Goal: Task Accomplishment & Management: Use online tool/utility

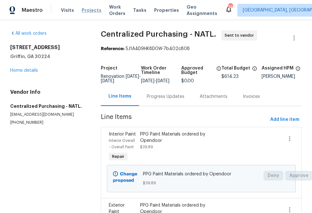
click at [85, 8] on span "Projects" at bounding box center [92, 10] width 20 height 6
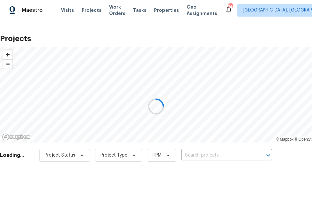
click at [207, 150] on div at bounding box center [156, 106] width 312 height 213
click at [85, 20] on div at bounding box center [156, 106] width 312 height 213
click at [87, 8] on div at bounding box center [156, 106] width 312 height 213
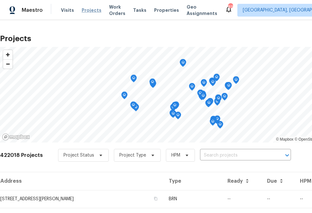
click at [87, 10] on span "Projects" at bounding box center [92, 10] width 20 height 6
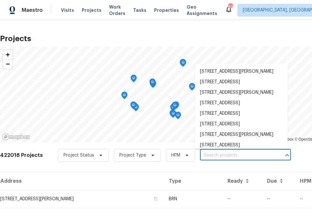
click at [213, 159] on input "text" at bounding box center [236, 156] width 73 height 10
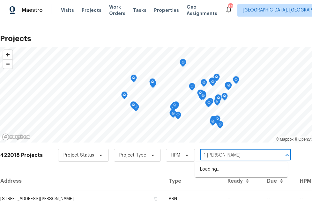
type input "1 marianne"
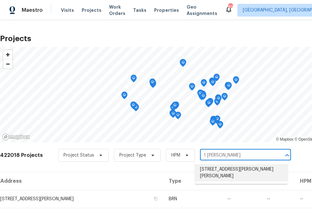
click at [213, 167] on li "1 Marianne Dr, Saint Peters, MO 63376" at bounding box center [241, 172] width 93 height 17
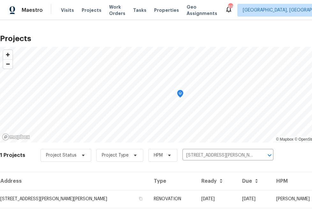
scroll to position [15, 0]
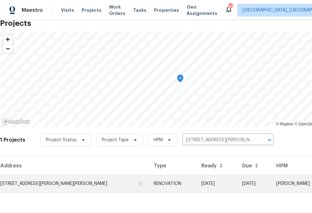
click at [61, 187] on td "1 Marianne Dr, Saint Peters, MO 63376" at bounding box center [74, 184] width 149 height 18
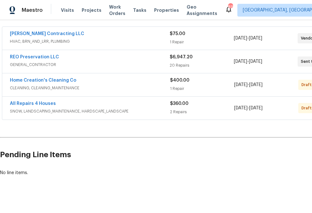
scroll to position [122, 48]
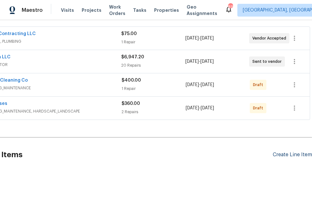
click at [280, 152] on div "Create Line Item" at bounding box center [292, 155] width 39 height 6
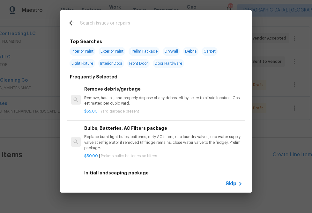
click at [228, 182] on span "Skip" at bounding box center [231, 184] width 11 height 6
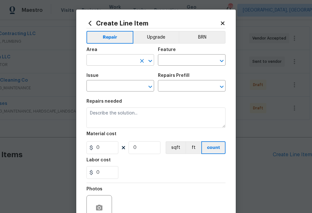
click at [124, 61] on input "text" at bounding box center [111, 61] width 50 height 10
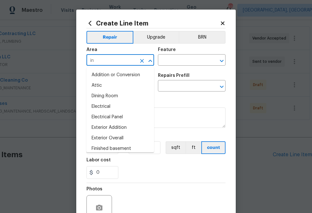
type input "int"
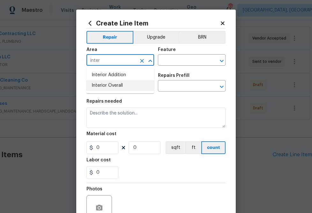
click at [127, 85] on li "Interior Overall" at bounding box center [120, 85] width 68 height 11
type input "Interior Overall"
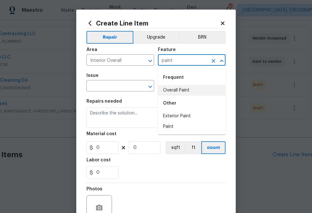
click at [184, 93] on li "Overall Paint" at bounding box center [192, 90] width 68 height 11
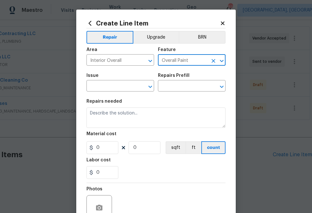
type input "Overall Paint"
click at [134, 92] on span "Issue ​" at bounding box center [120, 83] width 68 height 26
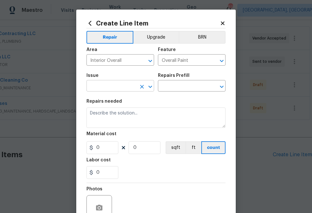
click at [132, 88] on input "text" at bounding box center [111, 87] width 50 height 10
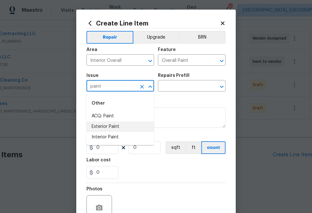
click at [124, 137] on li "Interior Paint" at bounding box center [120, 137] width 68 height 11
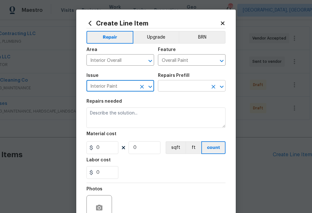
type input "Interior Paint"
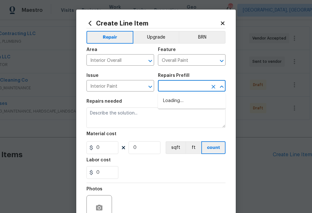
click at [185, 89] on input "text" at bounding box center [183, 87] width 50 height 10
type input "ppg"
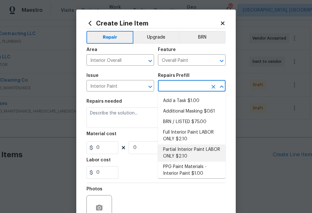
click at [174, 152] on li "Partial Interior Paint LABOR ONLY $2.10" at bounding box center [192, 153] width 68 height 17
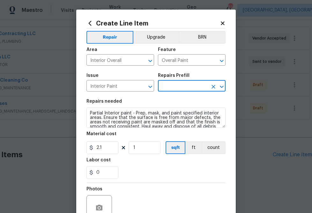
type input "Partial Interior Paint LABOR ONLY $2.10"
type textarea "Partial Interior paint - Prep, mask, and paint specified interior areas. Ensure…"
type input "2.1"
type input "1"
click at [215, 88] on icon "Clear" at bounding box center [214, 87] width 4 height 4
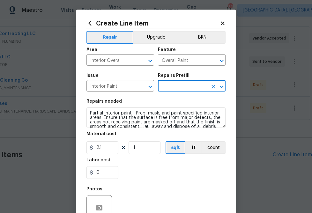
click at [197, 88] on input "text" at bounding box center [183, 87] width 50 height 10
type input "ppg"
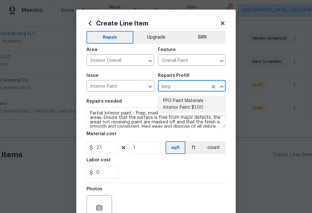
click at [195, 102] on li "PPG Paint Materials - Interior Paint $1.00" at bounding box center [192, 104] width 68 height 17
type input "PPG Paint Materials - Interior Paint $1.00"
type textarea "PPG Paint Materials ordered by Opendoor"
type input "1"
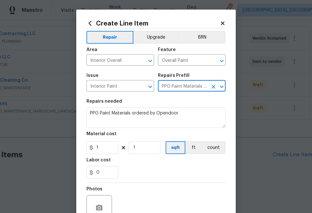
type input "PPG Paint Materials - Interior Paint $1.00"
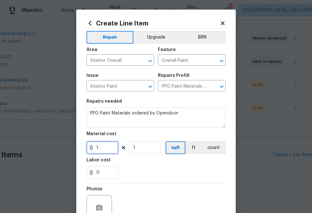
click at [94, 152] on input "1" at bounding box center [102, 147] width 32 height 13
click at [105, 147] on input "1" at bounding box center [102, 147] width 32 height 13
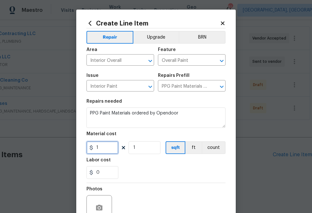
paste input "388.5"
type input "388.51"
click at [140, 173] on div "0" at bounding box center [155, 172] width 139 height 13
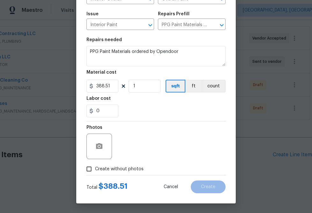
click at [131, 167] on span "Create without photos" at bounding box center [119, 169] width 48 height 7
click at [95, 167] on input "Create without photos" at bounding box center [89, 169] width 12 height 12
checkbox input "true"
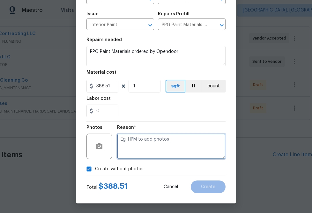
click at [150, 151] on textarea at bounding box center [171, 147] width 108 height 26
type textarea "n.a"
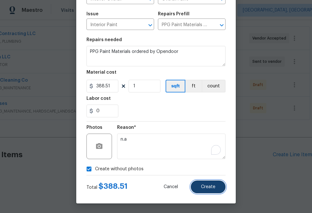
click at [205, 191] on button "Create" at bounding box center [208, 187] width 35 height 13
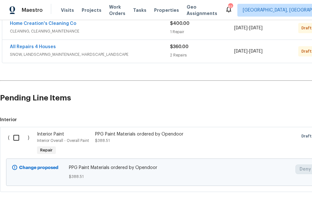
scroll to position [191, 0]
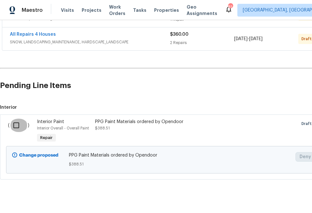
click at [15, 119] on input "checkbox" at bounding box center [19, 125] width 18 height 13
checkbox input "true"
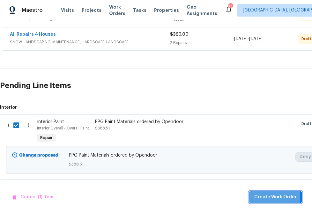
click at [264, 196] on span "Create Work Order" at bounding box center [275, 197] width 42 height 8
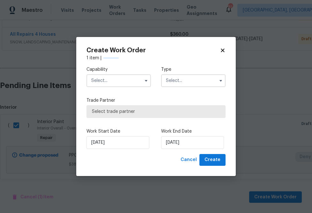
click at [119, 83] on input "text" at bounding box center [118, 80] width 64 height 13
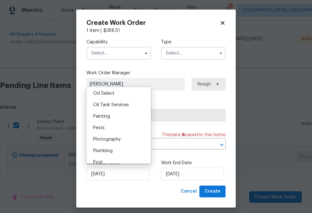
scroll to position [515, 0]
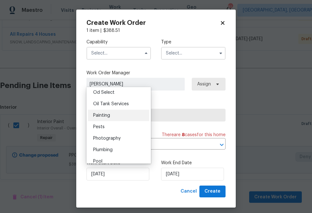
click at [124, 115] on div "Painting" at bounding box center [118, 115] width 61 height 11
type input "Painting"
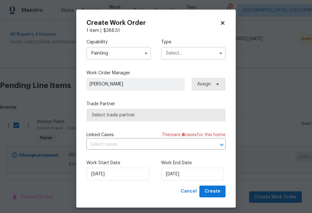
click at [189, 55] on input "text" at bounding box center [193, 53] width 64 height 13
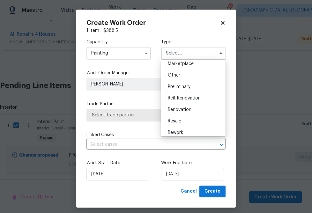
scroll to position [122, 0]
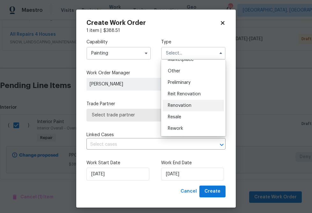
click at [190, 102] on div "Renovation" at bounding box center [193, 105] width 61 height 11
type input "Renovation"
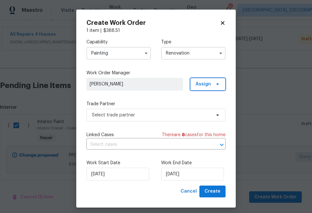
click at [203, 86] on span "Assign" at bounding box center [203, 84] width 15 height 6
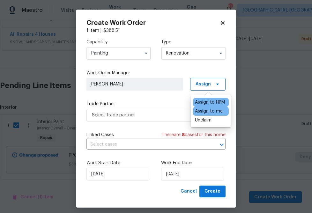
click at [208, 111] on div "Assign to me" at bounding box center [209, 111] width 28 height 6
click at [153, 106] on label "Trade Partner" at bounding box center [155, 104] width 139 height 6
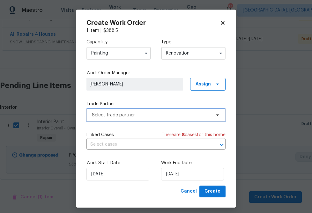
click at [154, 116] on span "Select trade partner" at bounding box center [151, 115] width 119 height 6
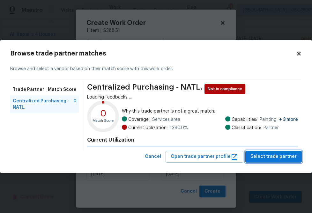
click at [291, 156] on span "Select trade partner" at bounding box center [273, 157] width 46 height 8
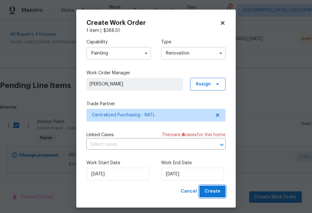
click at [217, 191] on span "Create" at bounding box center [213, 192] width 16 height 8
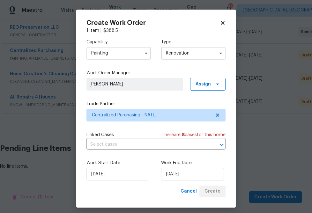
scroll to position [145, 0]
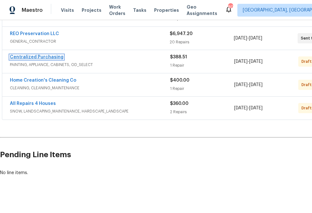
click at [44, 55] on link "Centralized Purchasing" at bounding box center [37, 57] width 54 height 4
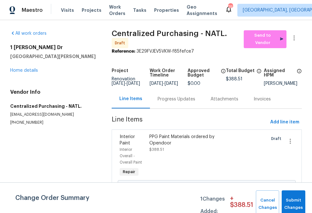
scroll to position [21, 0]
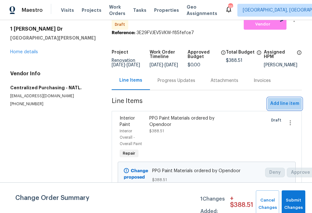
click at [280, 107] on span "Add line item" at bounding box center [284, 104] width 29 height 8
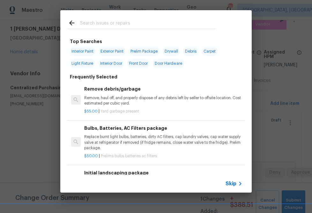
click at [231, 180] on div "Skip" at bounding box center [235, 184] width 19 height 8
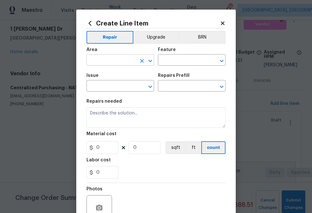
click at [122, 63] on input "text" at bounding box center [111, 61] width 50 height 10
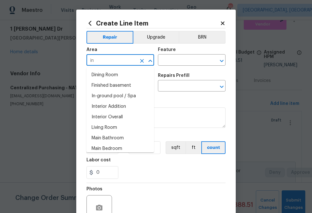
type input "i"
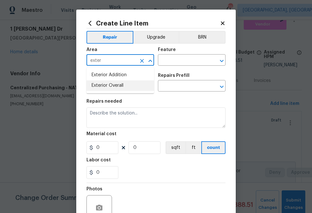
click at [114, 86] on li "Exterior Overall" at bounding box center [120, 85] width 68 height 11
type input "Exterior Overall"
click at [172, 61] on input "text" at bounding box center [183, 61] width 50 height 10
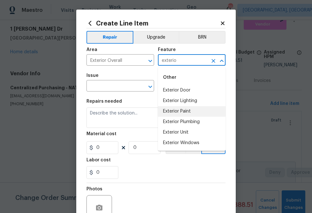
click at [184, 110] on li "Exterior Paint" at bounding box center [192, 111] width 68 height 11
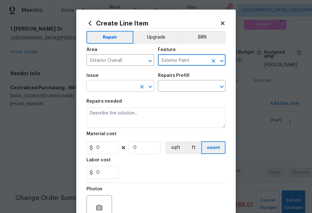
type input "Exterior Paint"
click at [119, 89] on input "text" at bounding box center [111, 87] width 50 height 10
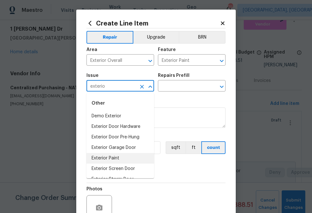
click at [116, 159] on li "Exterior Paint" at bounding box center [120, 158] width 68 height 11
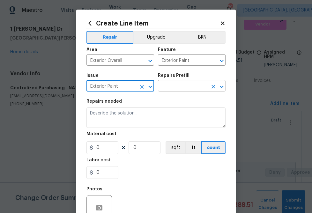
type input "Exterior Paint"
click at [185, 86] on input "text" at bounding box center [183, 87] width 50 height 10
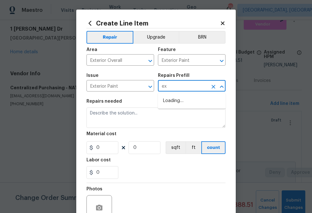
type input "e"
type input "ppg"
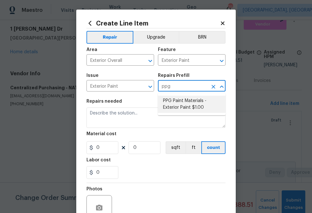
click at [201, 101] on li "PPG Paint Materials - Exterior Paint $1.00" at bounding box center [192, 104] width 68 height 17
type input "Overall Paint"
type input "PPG Paint Materials - Exterior Paint $1.00"
type textarea "PPG Paint Materials ordered by Opendoor"
type input "1"
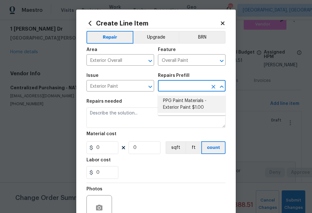
type input "1"
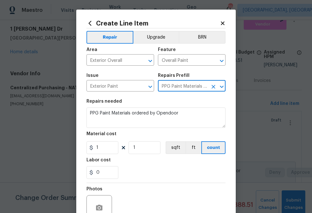
type input "PPG Paint Materials - Exterior Paint $1.00"
click at [108, 148] on input "1" at bounding box center [102, 147] width 32 height 13
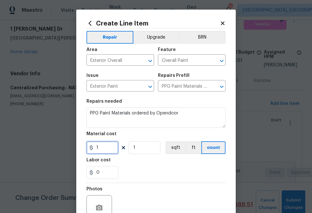
click at [108, 148] on input "1" at bounding box center [102, 147] width 32 height 13
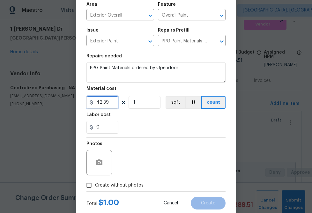
scroll to position [62, 0]
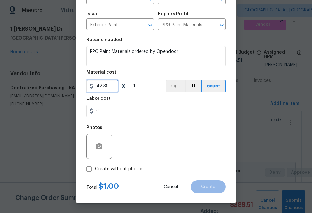
type input "42.39"
click at [118, 169] on span "Create without photos" at bounding box center [119, 169] width 48 height 7
click at [95, 169] on input "Create without photos" at bounding box center [89, 169] width 12 height 12
checkbox input "true"
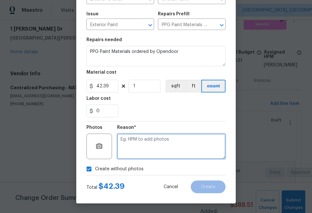
click at [143, 153] on textarea at bounding box center [171, 147] width 108 height 26
type textarea "n.a"
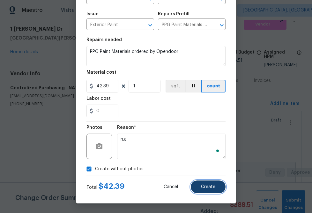
click at [207, 189] on span "Create" at bounding box center [208, 187] width 14 height 5
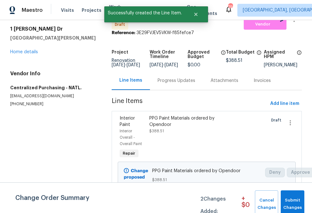
scroll to position [0, 0]
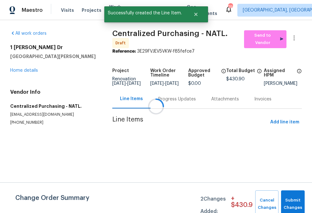
click at [277, 121] on div at bounding box center [156, 106] width 312 height 213
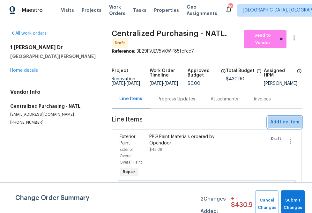
click at [283, 123] on span "Add line item" at bounding box center [284, 122] width 29 height 8
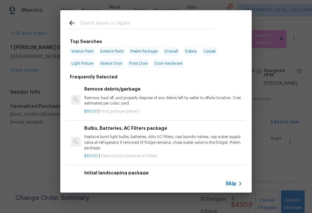
click at [231, 187] on span "Skip" at bounding box center [231, 184] width 11 height 6
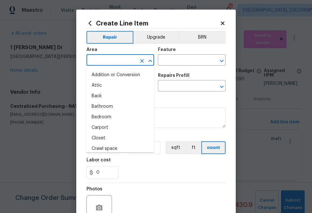
click at [119, 59] on input "text" at bounding box center [111, 61] width 50 height 10
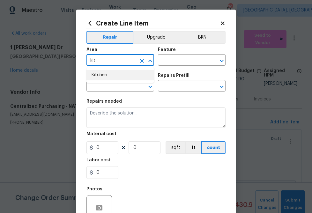
click at [109, 71] on li "Kitchen" at bounding box center [120, 75] width 68 height 11
type input "Kitchen"
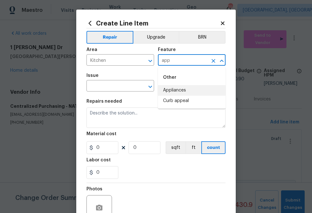
click at [166, 90] on li "Appliances" at bounding box center [192, 90] width 68 height 11
type input "Appliances"
click at [117, 87] on input "text" at bounding box center [111, 87] width 50 height 10
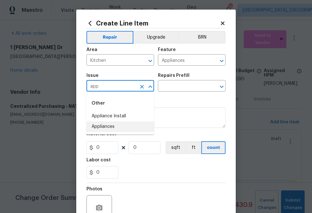
click at [114, 128] on li "Appliances" at bounding box center [120, 127] width 68 height 11
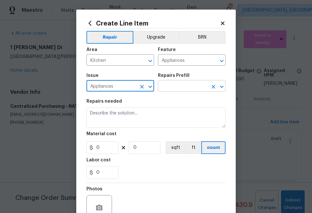
type input "Appliances"
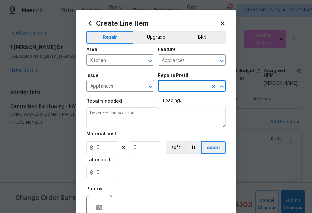
click at [183, 86] on input "text" at bounding box center [183, 87] width 50 height 10
type input "app"
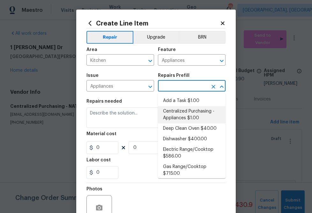
click at [184, 117] on li "Centralized Purchasing - Appliances $1.00" at bounding box center [192, 114] width 68 height 17
type input "Centralized Purchasing - Appliances $1.00"
type textarea "Appliances purchased by Opendoor"
type input "1"
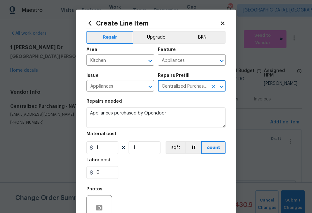
type input "Centralized Purchasing - Appliances $1.00"
click at [103, 151] on input "1" at bounding box center [102, 147] width 32 height 13
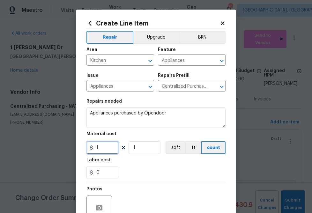
click at [103, 151] on input "1" at bounding box center [102, 147] width 32 height 13
paste input "text"
click at [103, 148] on input "1" at bounding box center [102, 147] width 32 height 13
paste input "270.43"
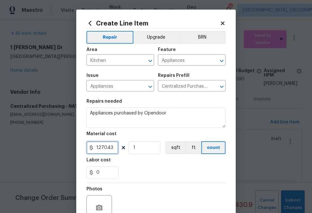
type input "1270.43"
click at [148, 169] on div "0" at bounding box center [155, 172] width 139 height 13
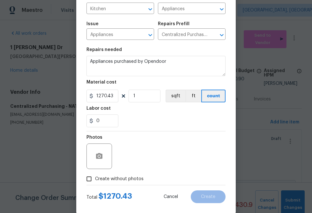
scroll to position [62, 0]
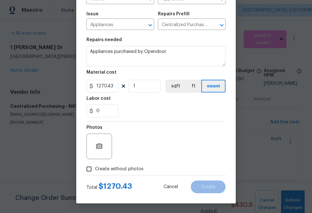
click at [139, 169] on span "Create without photos" at bounding box center [119, 169] width 48 height 7
click at [95, 169] on input "Create without photos" at bounding box center [89, 169] width 12 height 12
checkbox input "true"
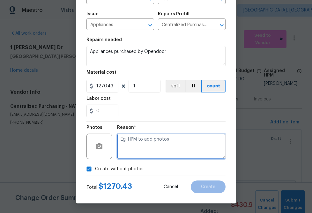
click at [159, 143] on textarea at bounding box center [171, 147] width 108 height 26
type textarea "n.a"
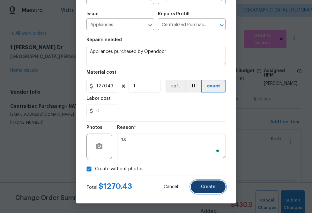
click at [202, 187] on span "Create" at bounding box center [208, 187] width 14 height 5
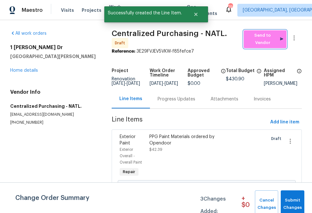
click at [261, 40] on span "Send to Vendor" at bounding box center [265, 39] width 36 height 15
